Goal: Task Accomplishment & Management: Complete application form

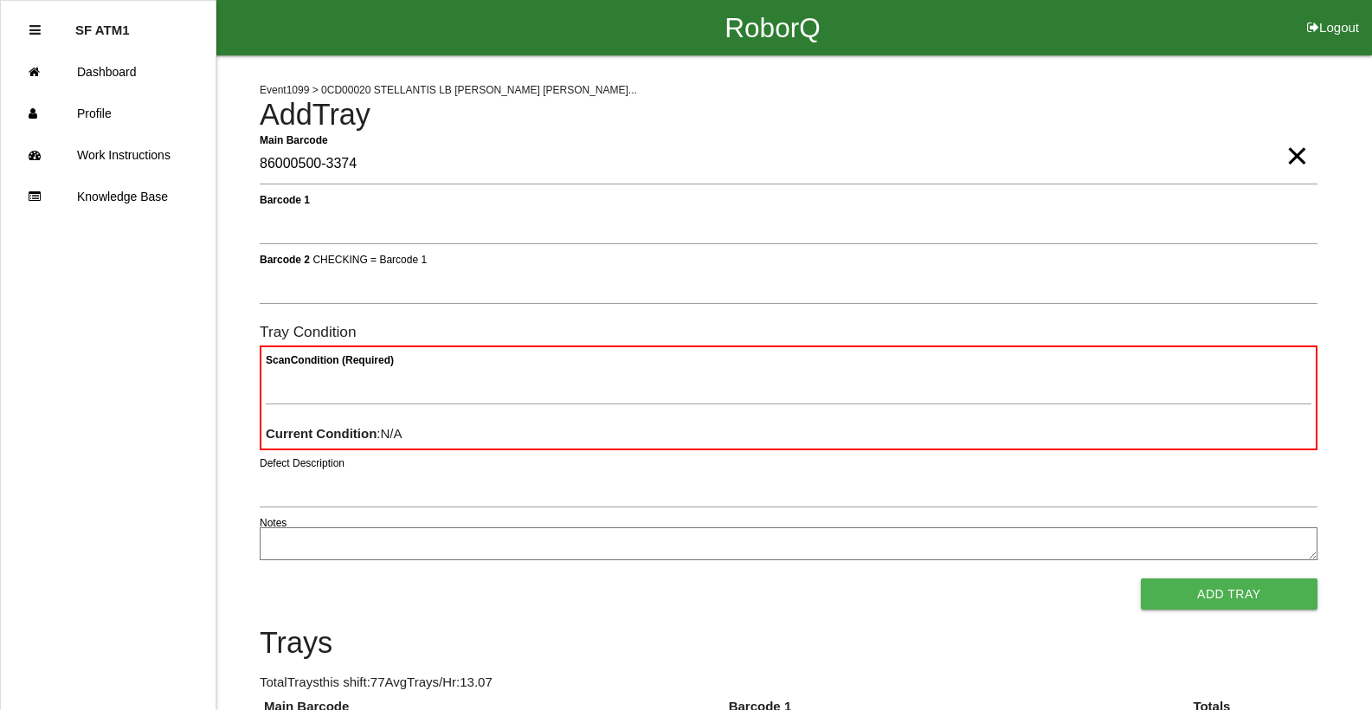
type Barcode "86000500-3374"
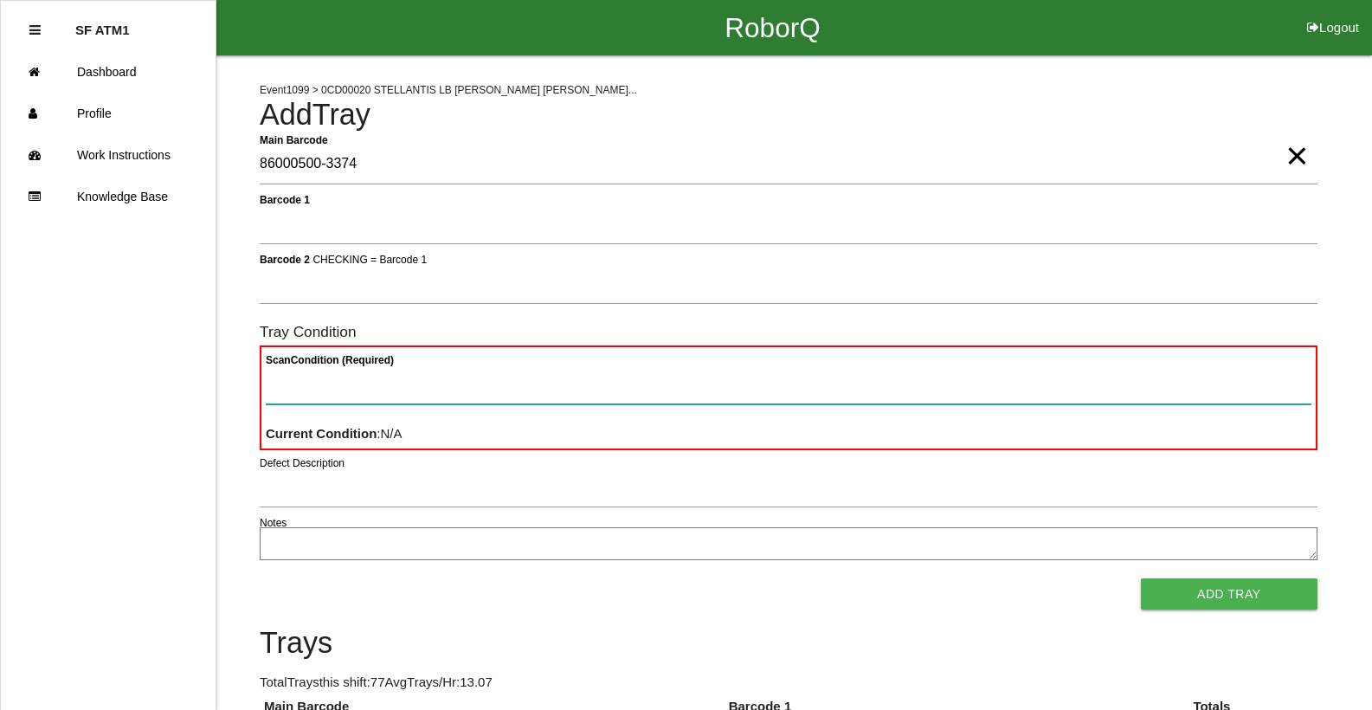
click at [302, 393] on Condition "Scan Condition (Required)" at bounding box center [789, 384] width 1046 height 40
type Condition "ba"
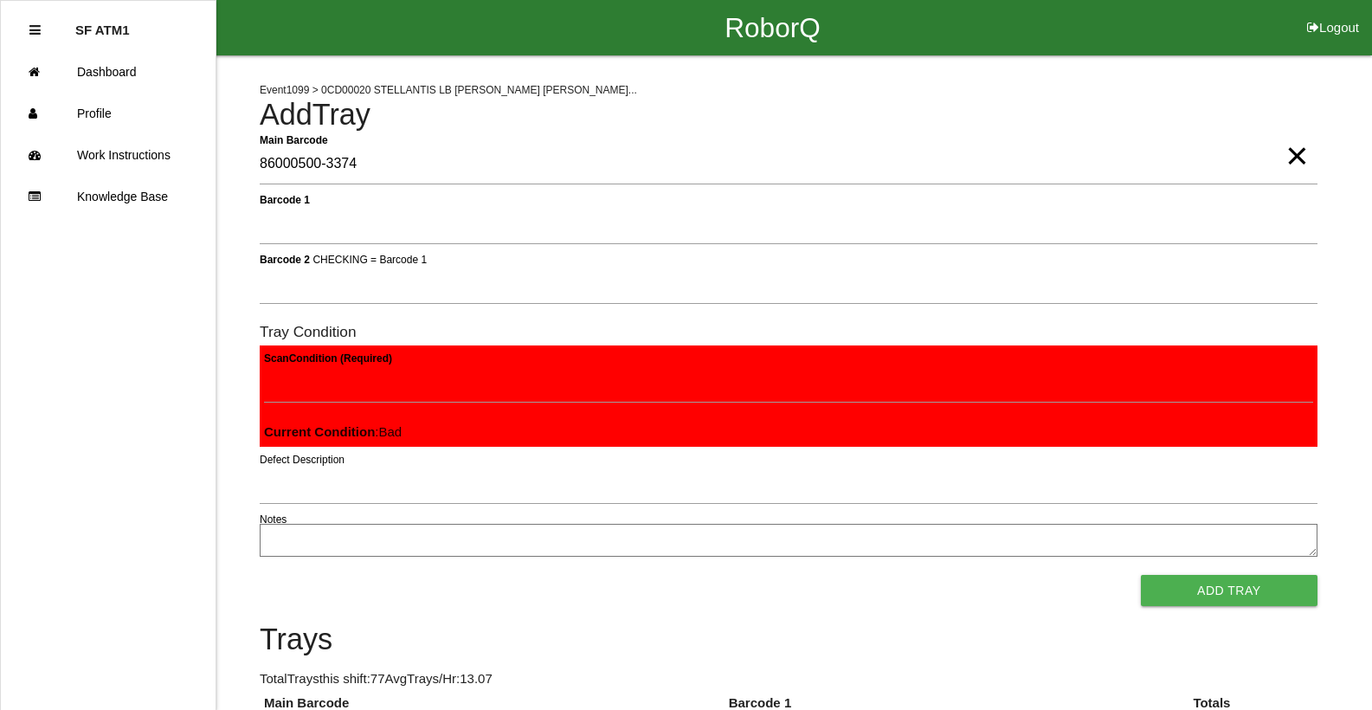
click at [1141, 575] on button "Add Tray" at bounding box center [1229, 590] width 177 height 31
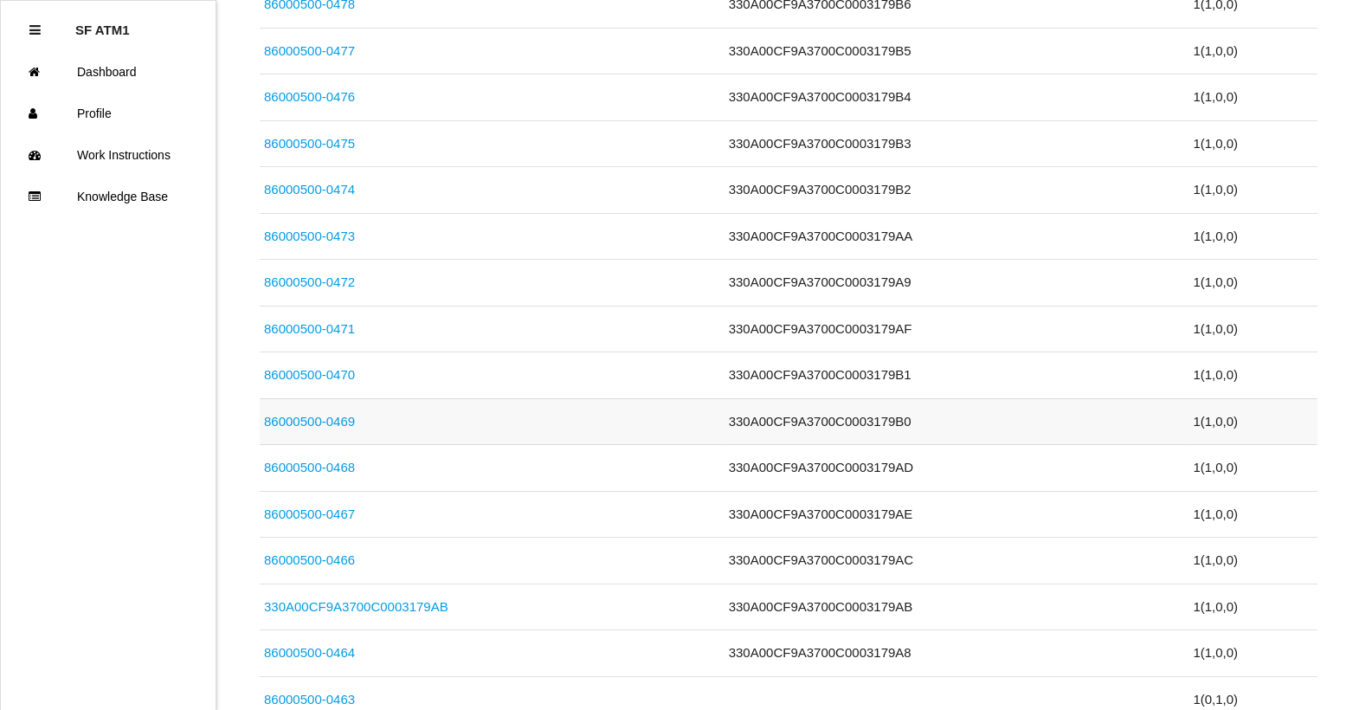
scroll to position [1645, 0]
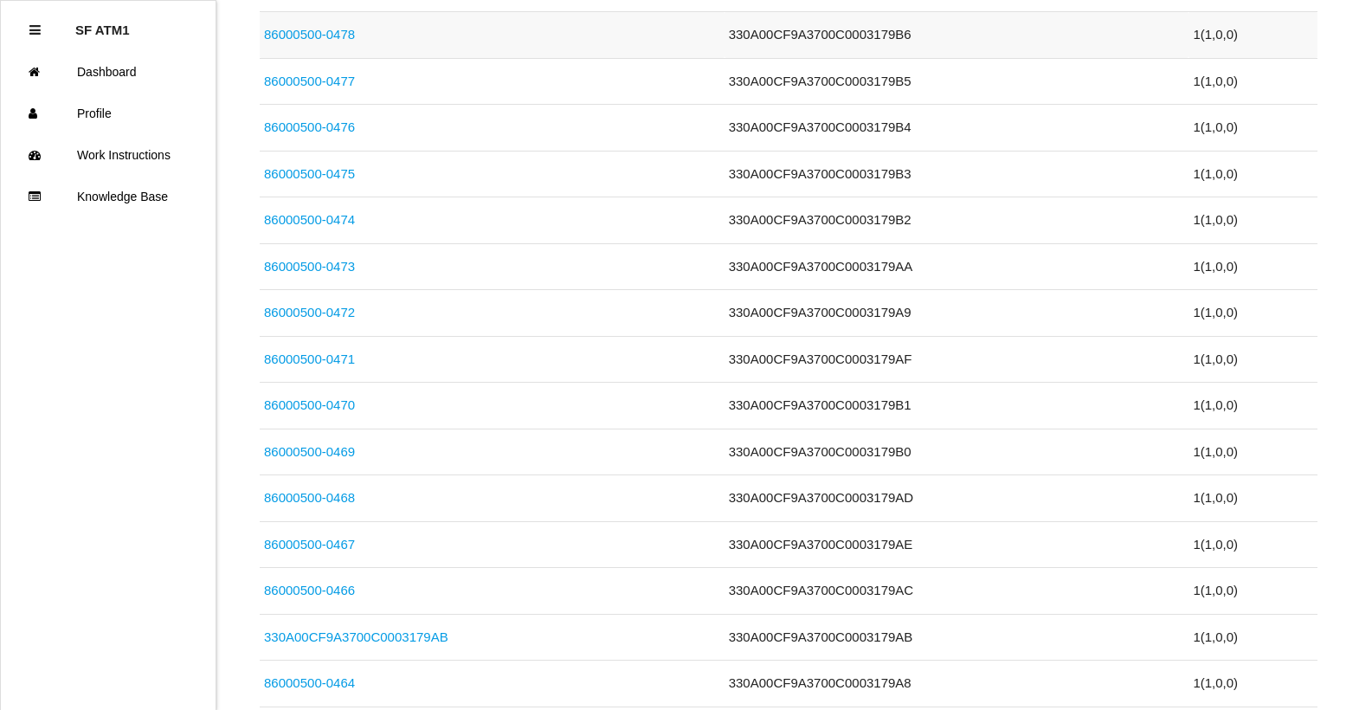
click at [930, 35] on td "330A00CF9A3700C0003179B6" at bounding box center [956, 35] width 465 height 47
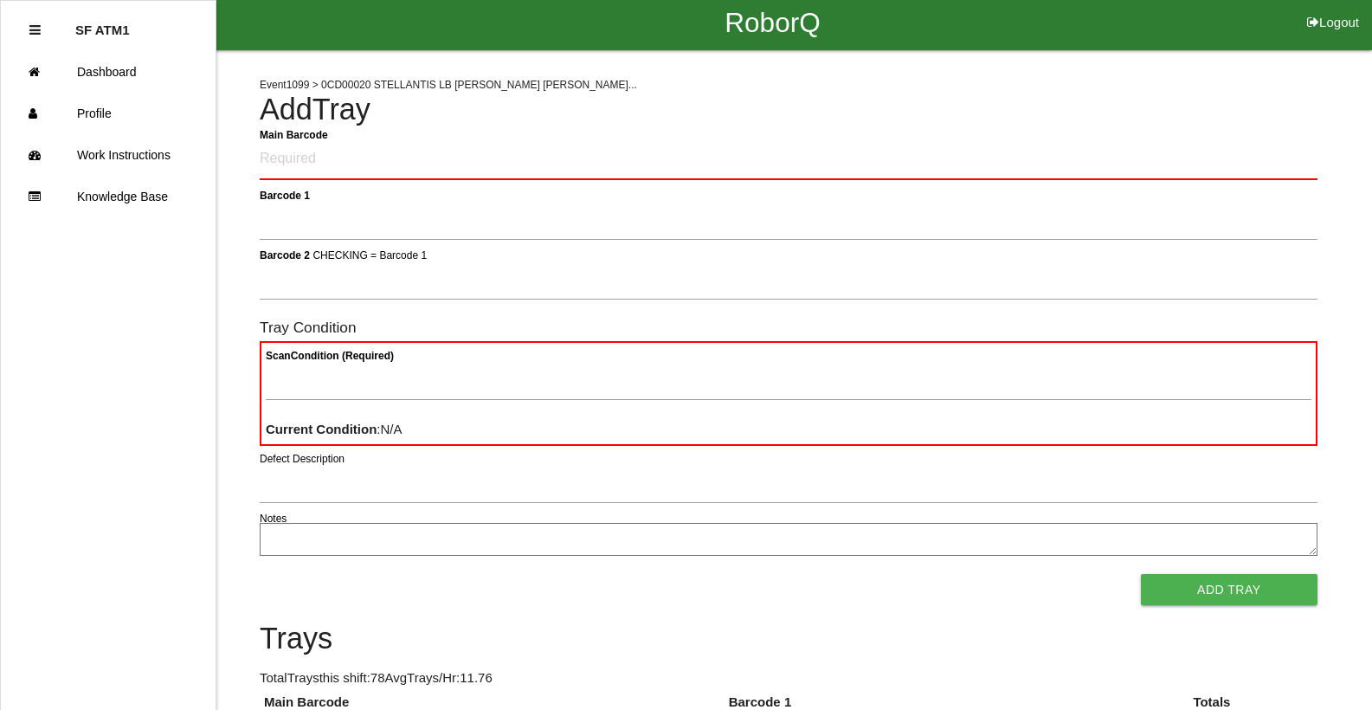
scroll to position [13, 0]
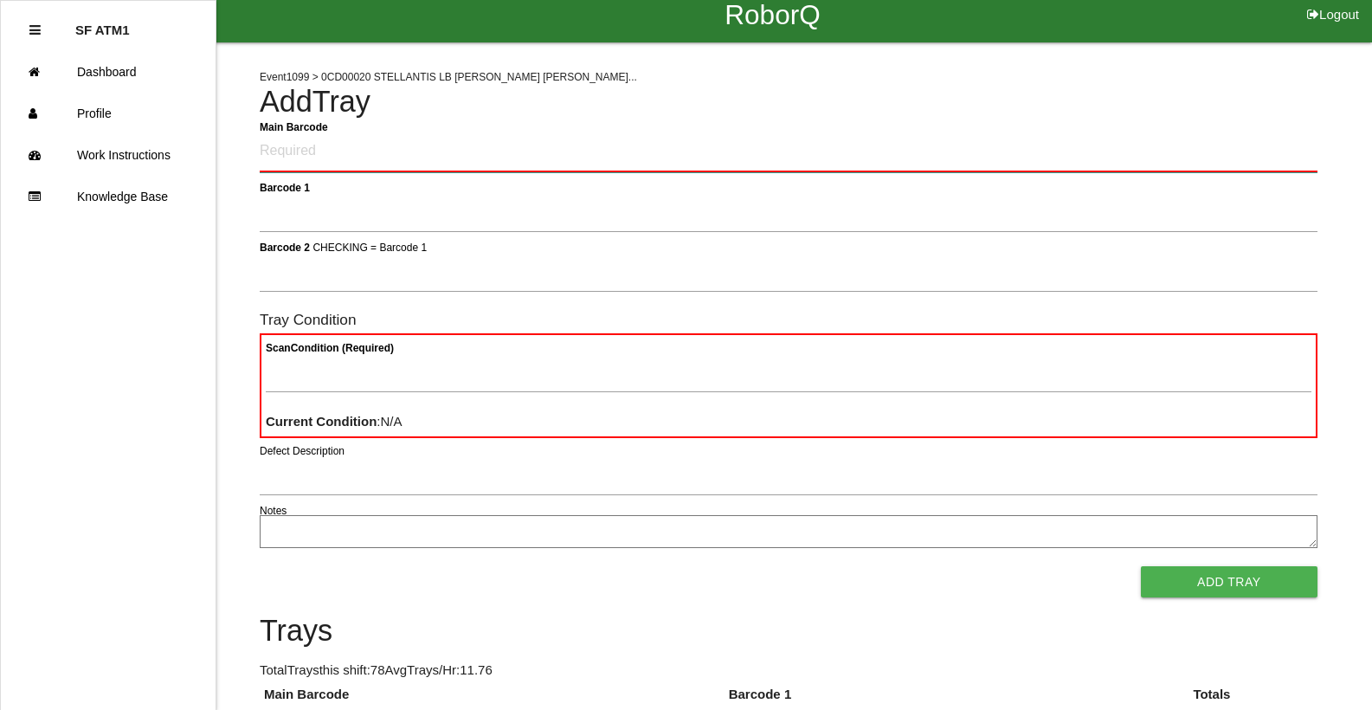
click at [289, 158] on Barcode "Main Barcode" at bounding box center [789, 152] width 1058 height 41
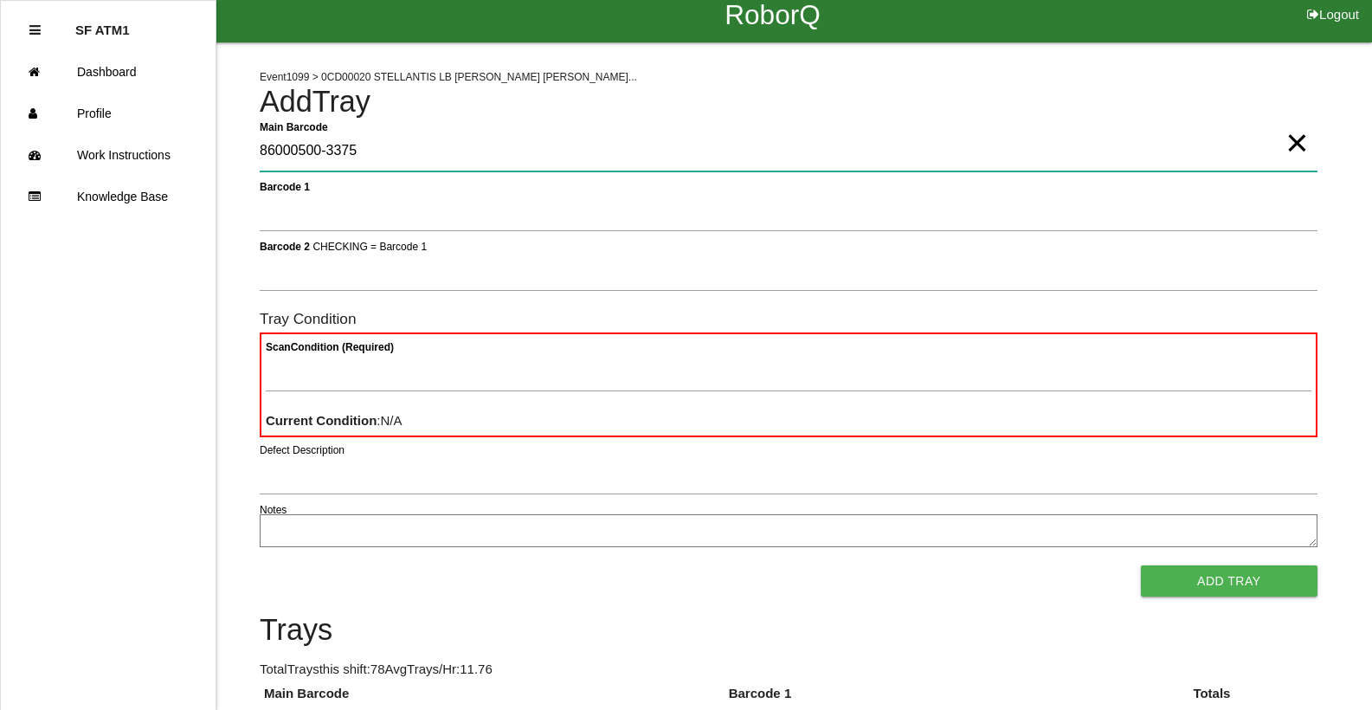
type Barcode "86000500-3375"
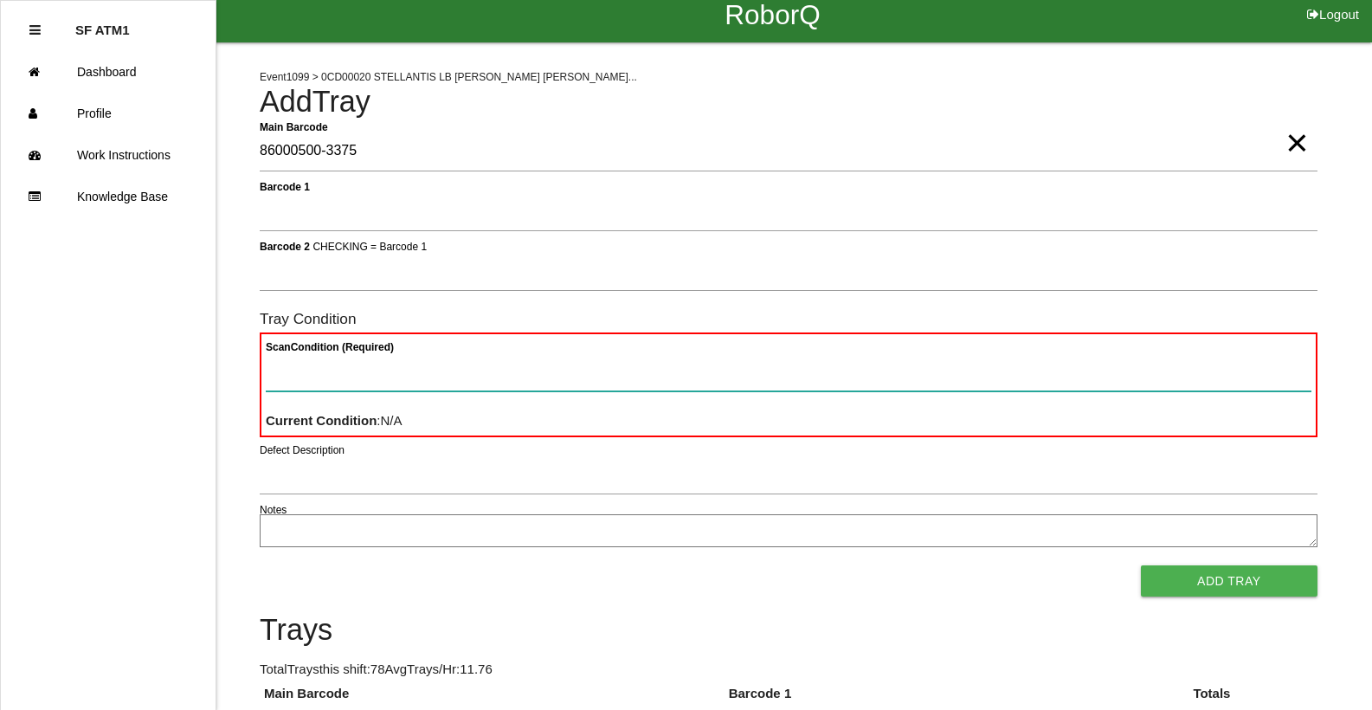
click at [298, 367] on Condition "Scan Condition (Required)" at bounding box center [789, 371] width 1046 height 40
type Condition "ba"
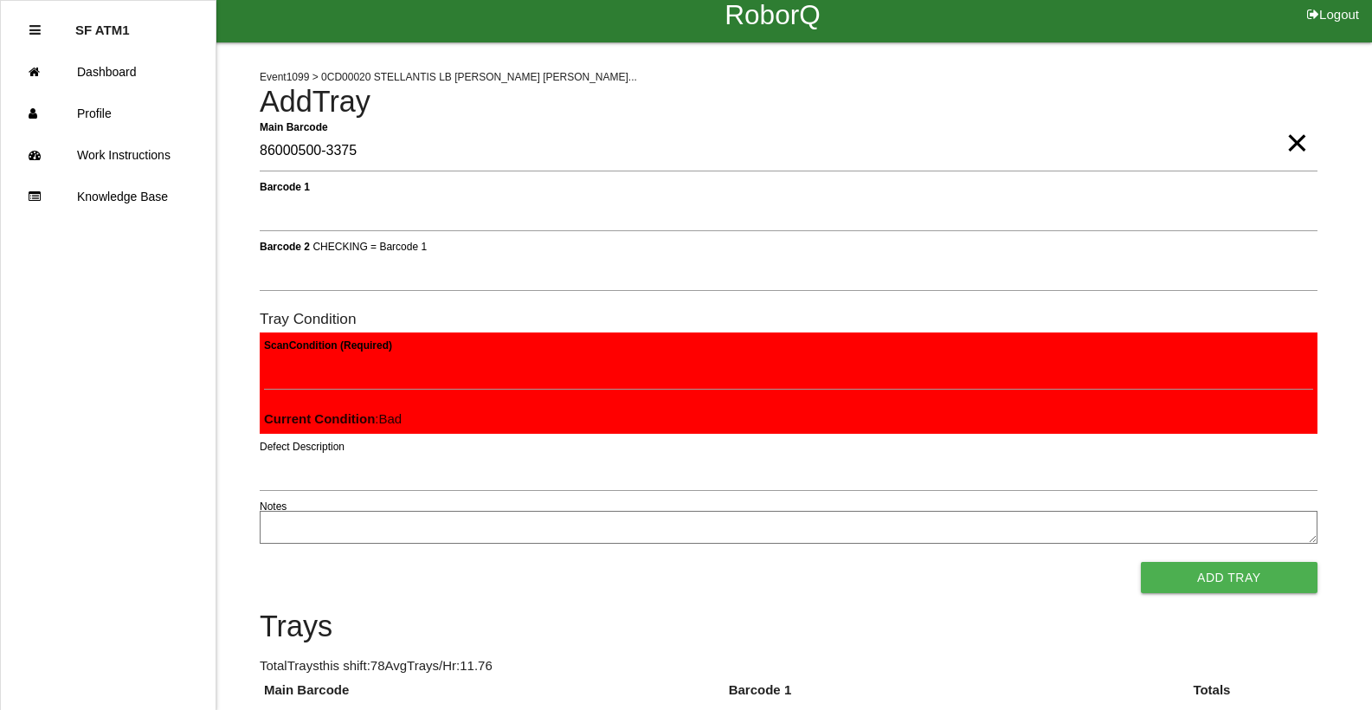
click at [1141, 562] on button "Add Tray" at bounding box center [1229, 577] width 177 height 31
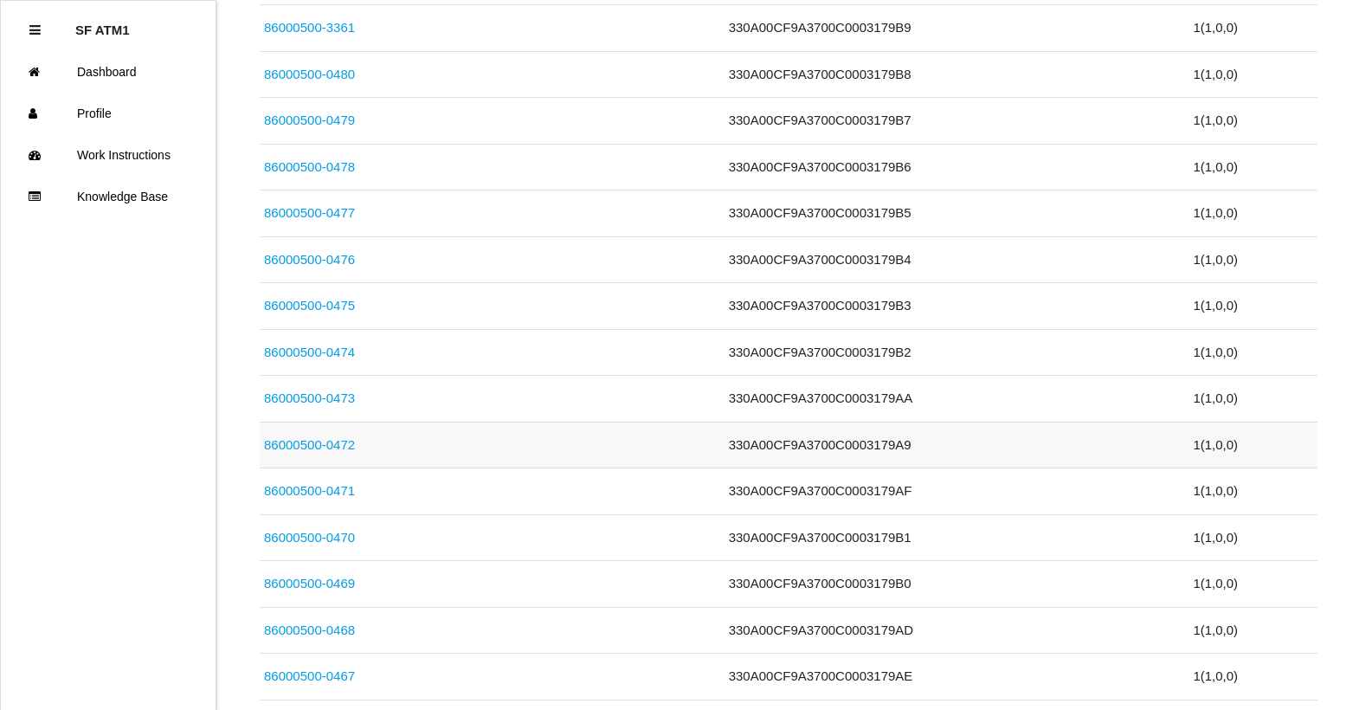
scroll to position [1558, 0]
click at [368, 298] on td "86000500-0475" at bounding box center [492, 307] width 465 height 47
click at [325, 311] on link "86000500-0475" at bounding box center [309, 306] width 91 height 15
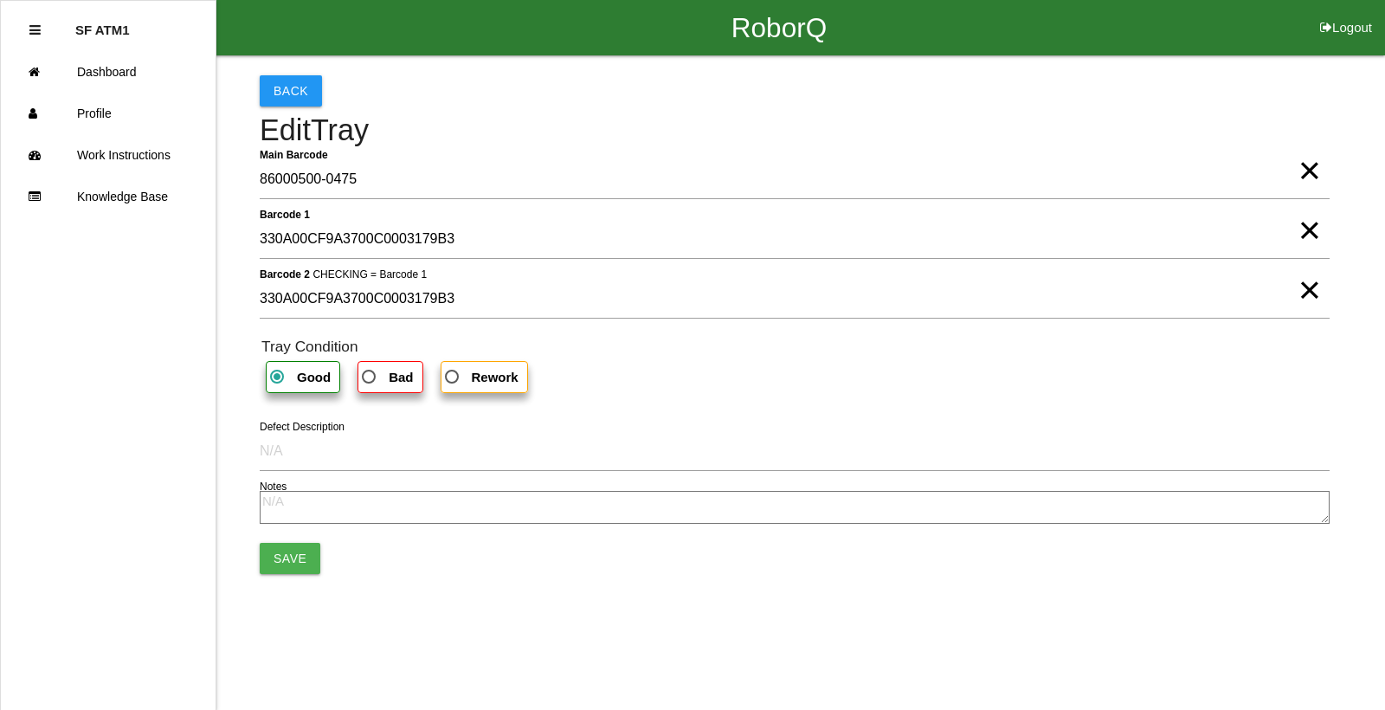
click at [325, 311] on html "RoborQ Logout SF ATM1 Dashboard Profile Work Instructions Knowledge Base Back E…" at bounding box center [692, 339] width 1385 height 679
click at [1314, 230] on span "×" at bounding box center [1309, 213] width 23 height 35
click at [1308, 290] on span "×" at bounding box center [1309, 272] width 23 height 35
click at [377, 375] on span "Bad" at bounding box center [385, 377] width 55 height 22
click at [370, 375] on input "Bad" at bounding box center [363, 371] width 11 height 11
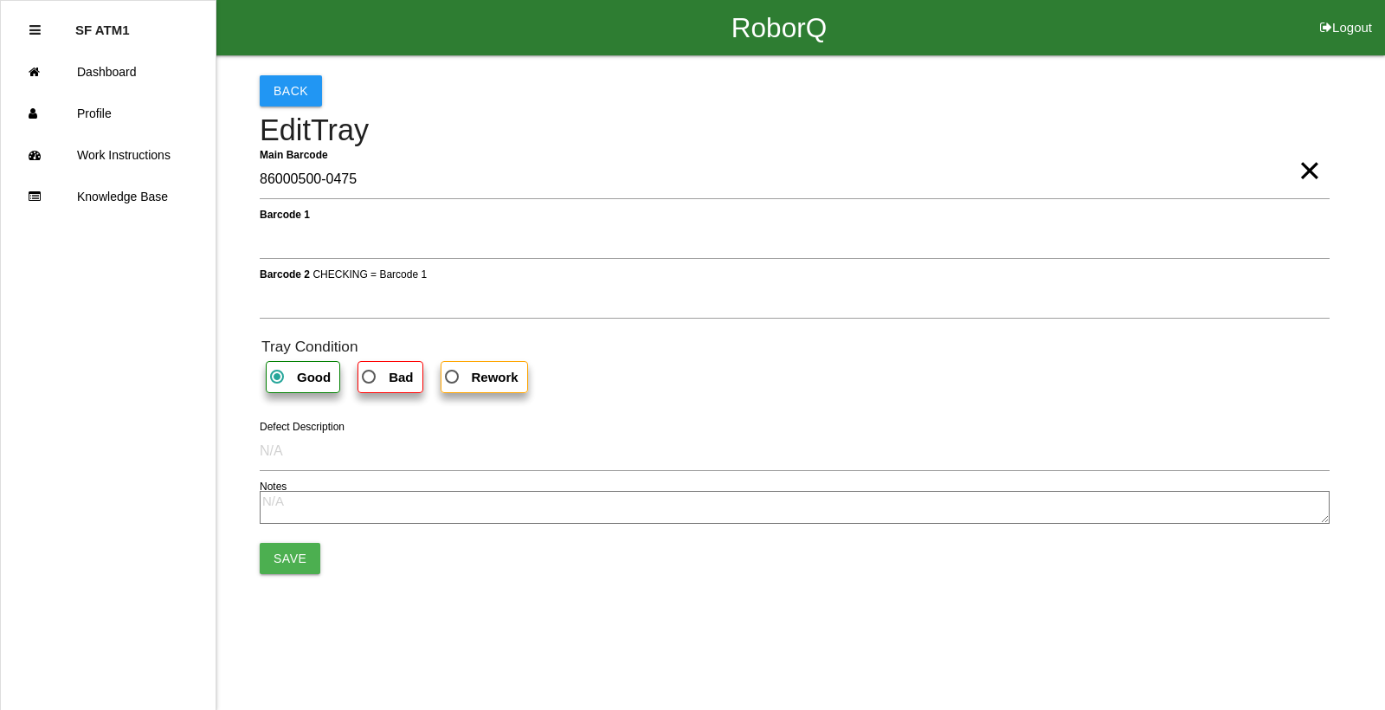
radio input "true"
click at [285, 565] on button "Save" at bounding box center [290, 558] width 61 height 31
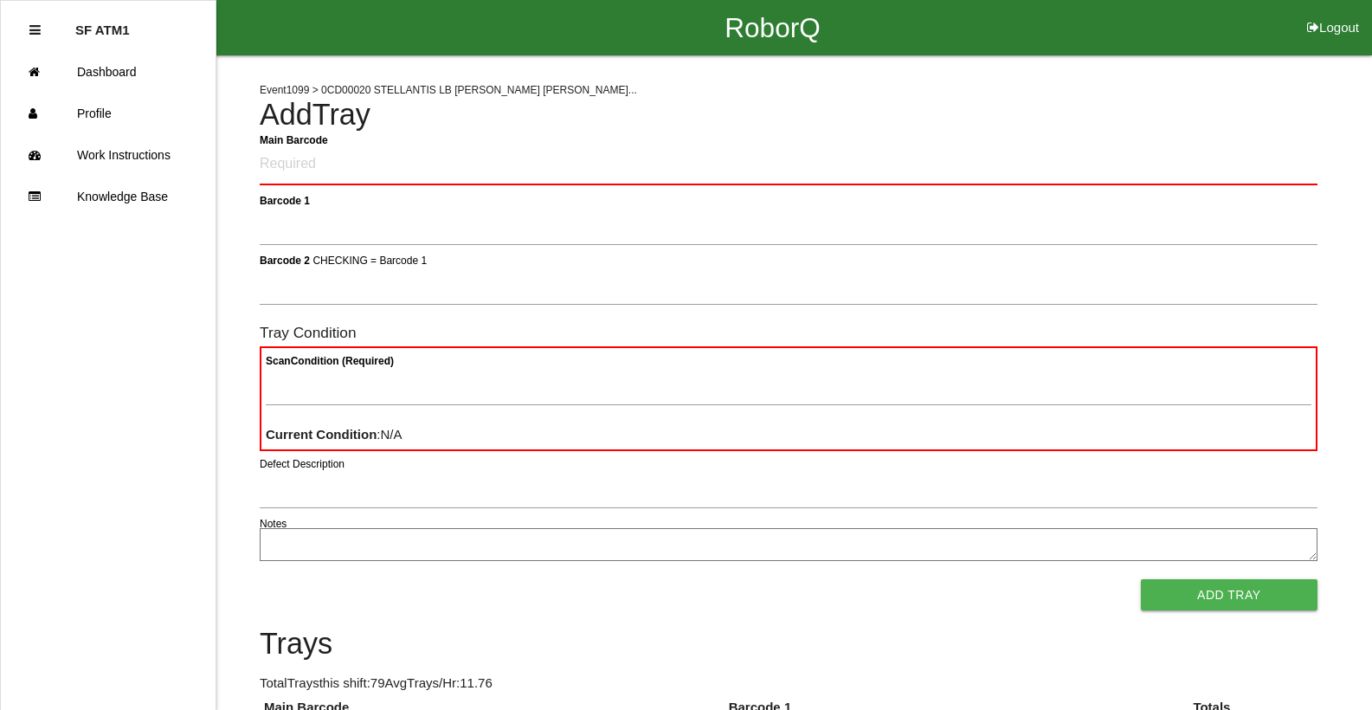
click at [641, 151] on Barcode "Main Barcode" at bounding box center [789, 165] width 1058 height 41
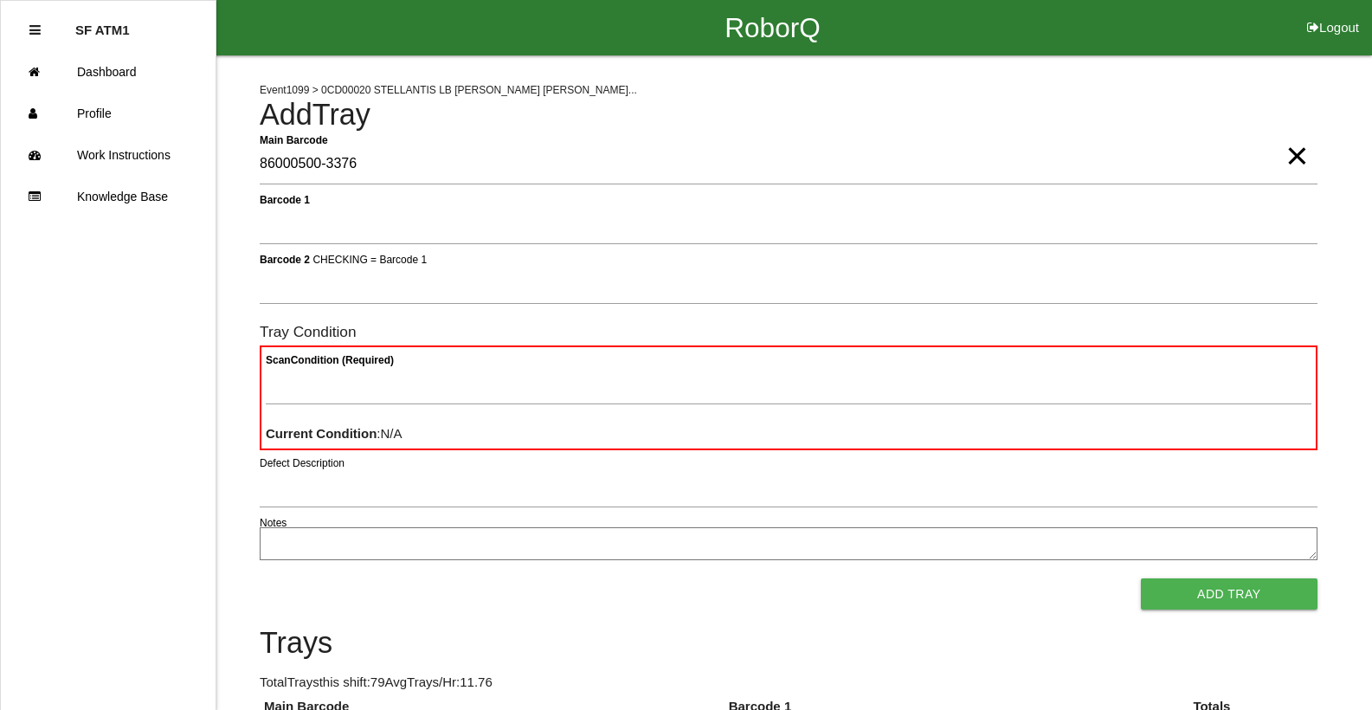
type Barcode "86000500-3376"
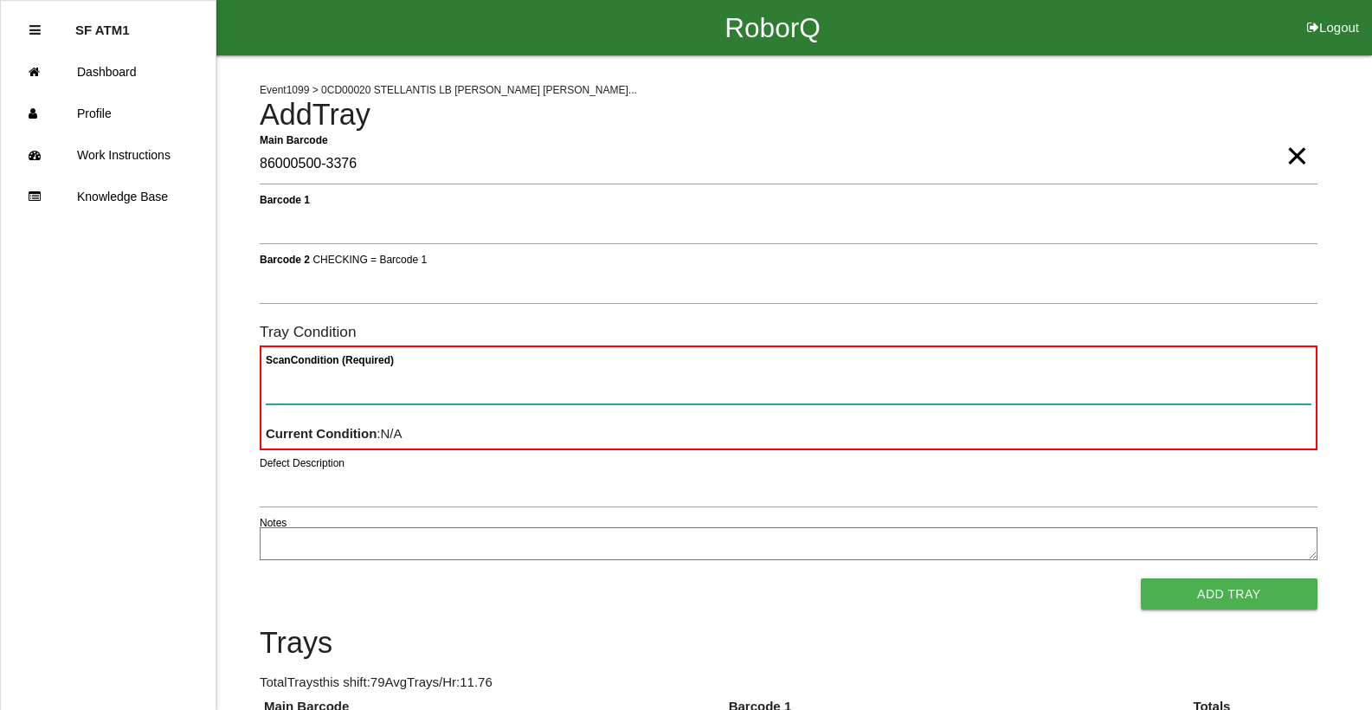
click at [694, 370] on Condition "Scan Condition (Required)" at bounding box center [789, 384] width 1046 height 40
type Condition "ba"
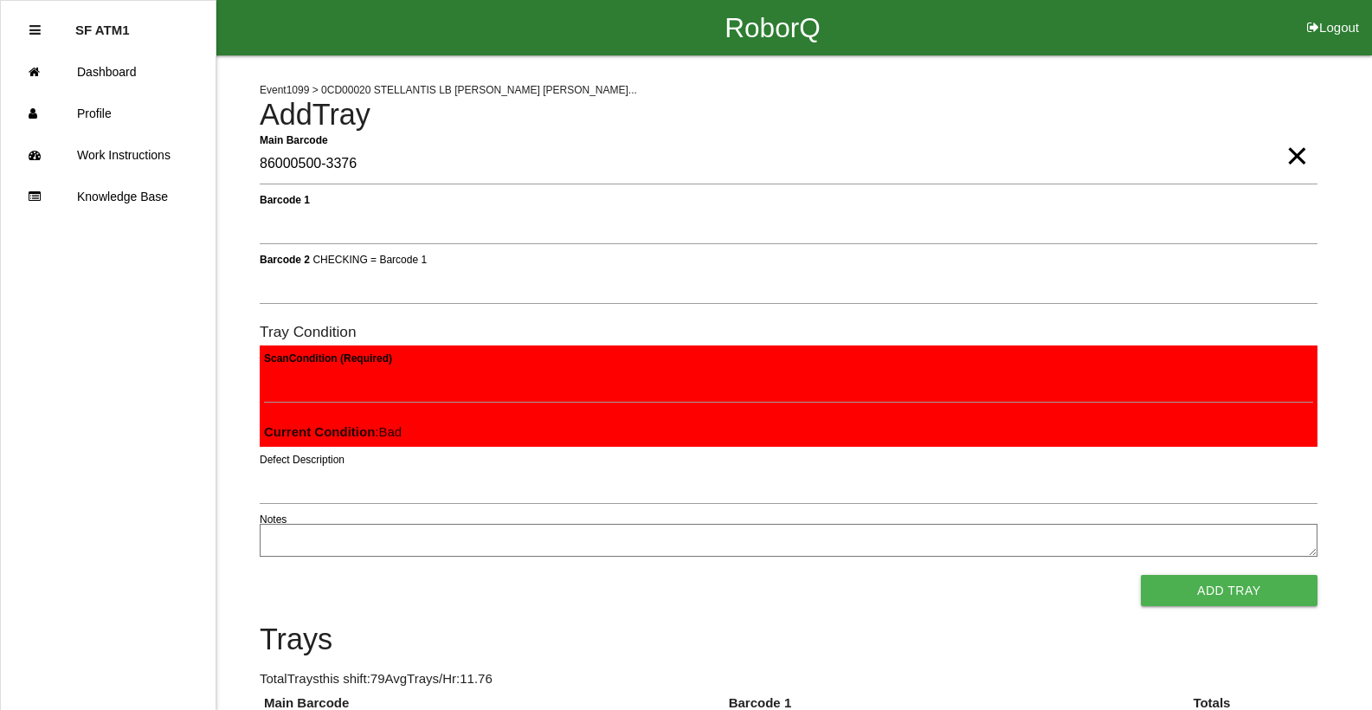
click at [1141, 575] on button "Add Tray" at bounding box center [1229, 590] width 177 height 31
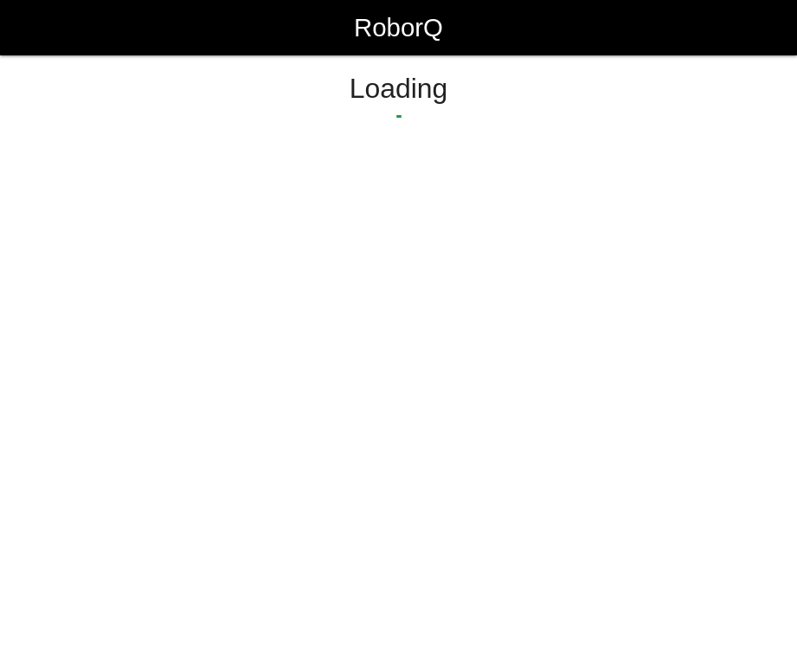
select select "Worker"
